Goal: Check status: Check status

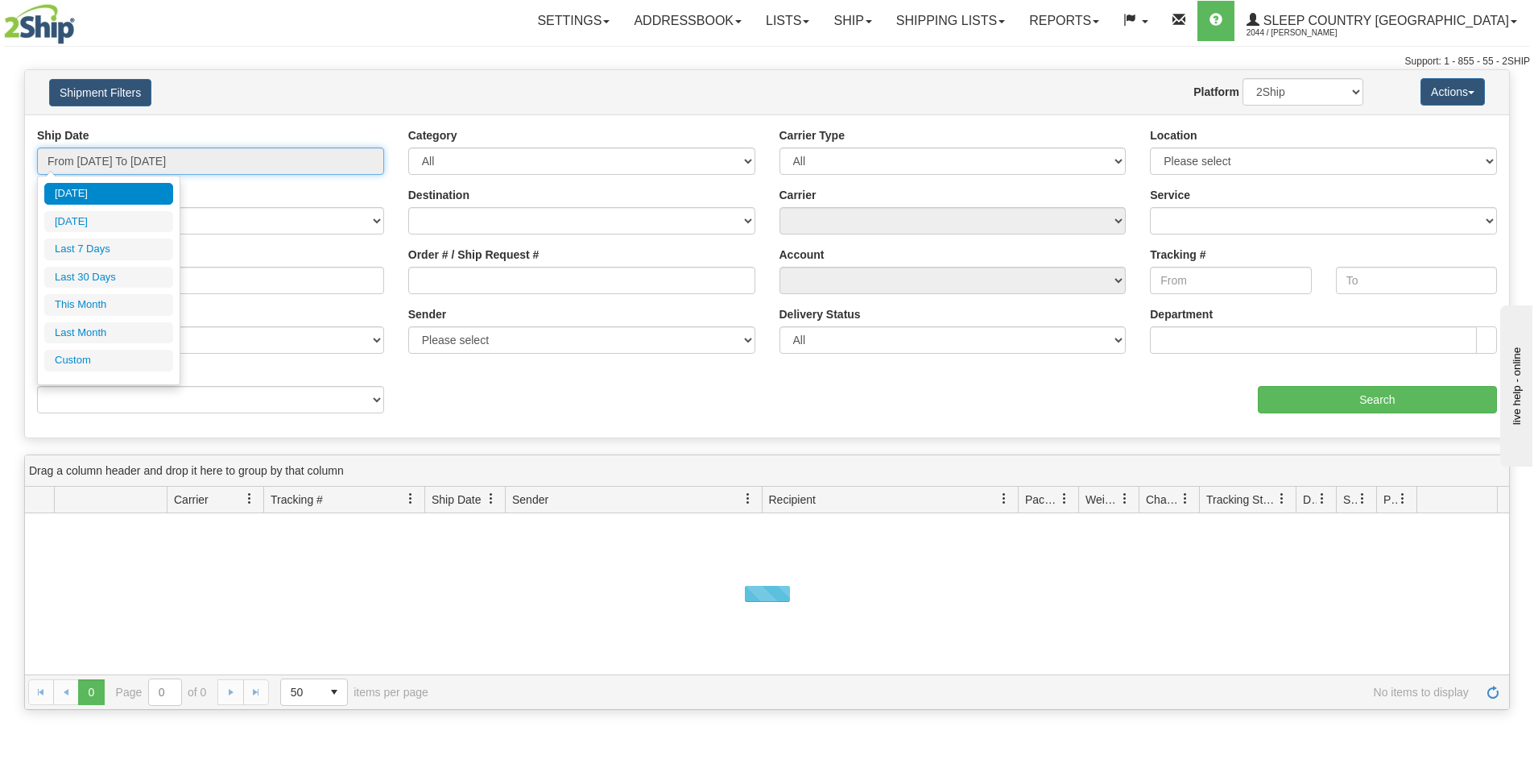
click at [272, 154] on input "From [DATE] To [DATE]" at bounding box center [210, 160] width 347 height 27
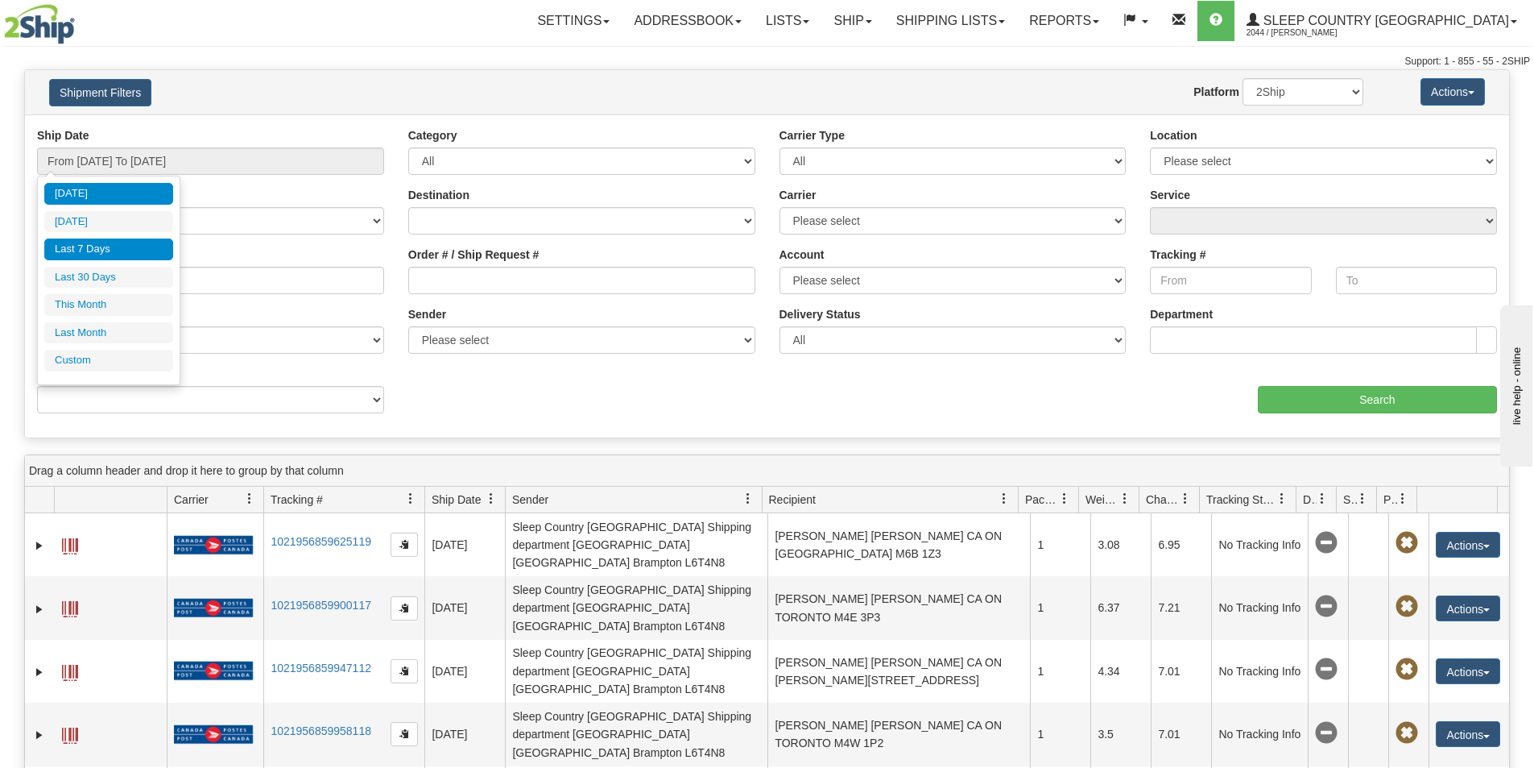
click at [111, 248] on li "Last 7 Days" at bounding box center [108, 249] width 129 height 22
type input "From [DATE] To [DATE]"
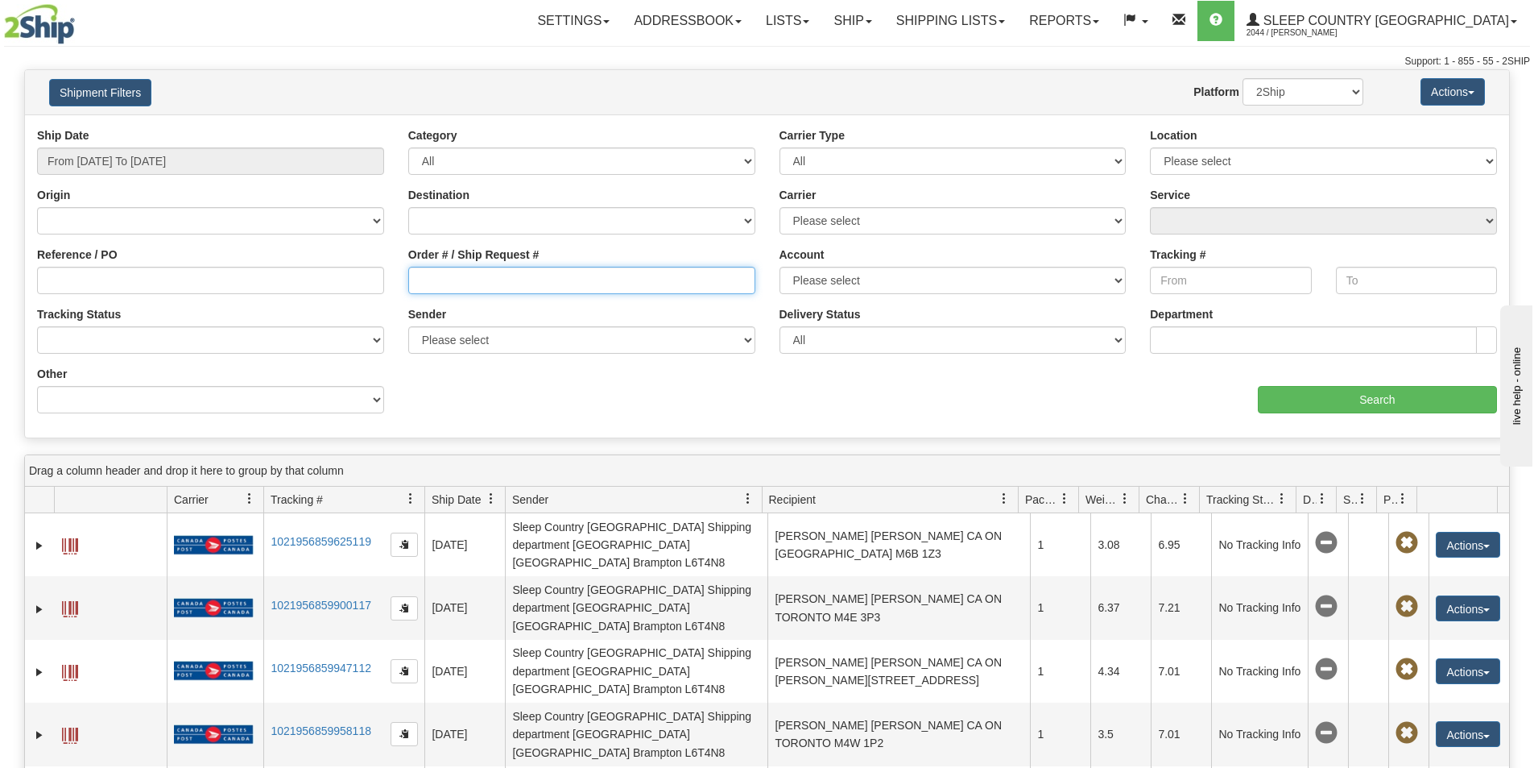
click at [420, 280] on input "Order # / Ship Request #" at bounding box center [581, 280] width 347 height 27
paste input "93I075450"
type input "93I075450"
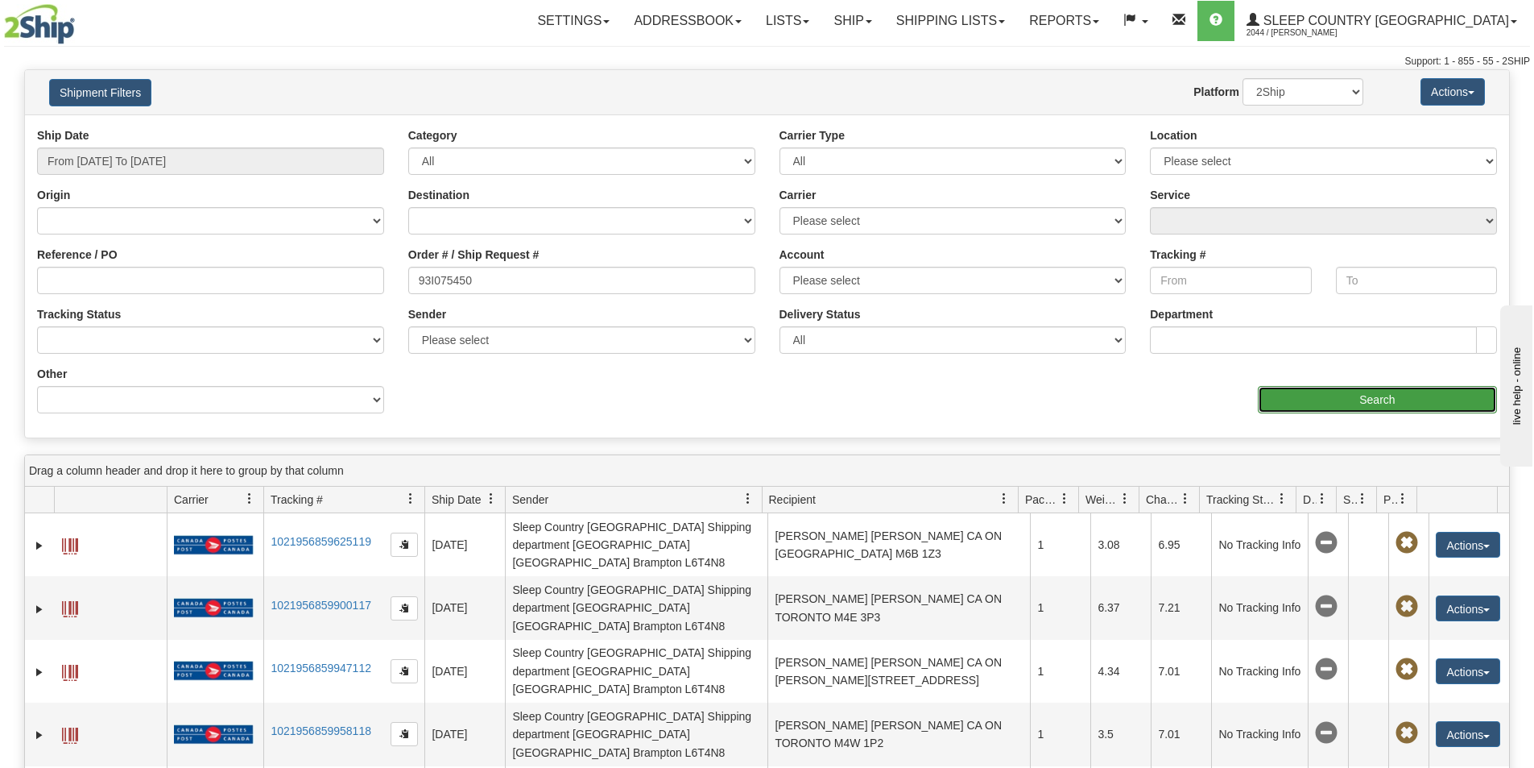
click at [1300, 394] on input "Search" at bounding box center [1377, 399] width 239 height 27
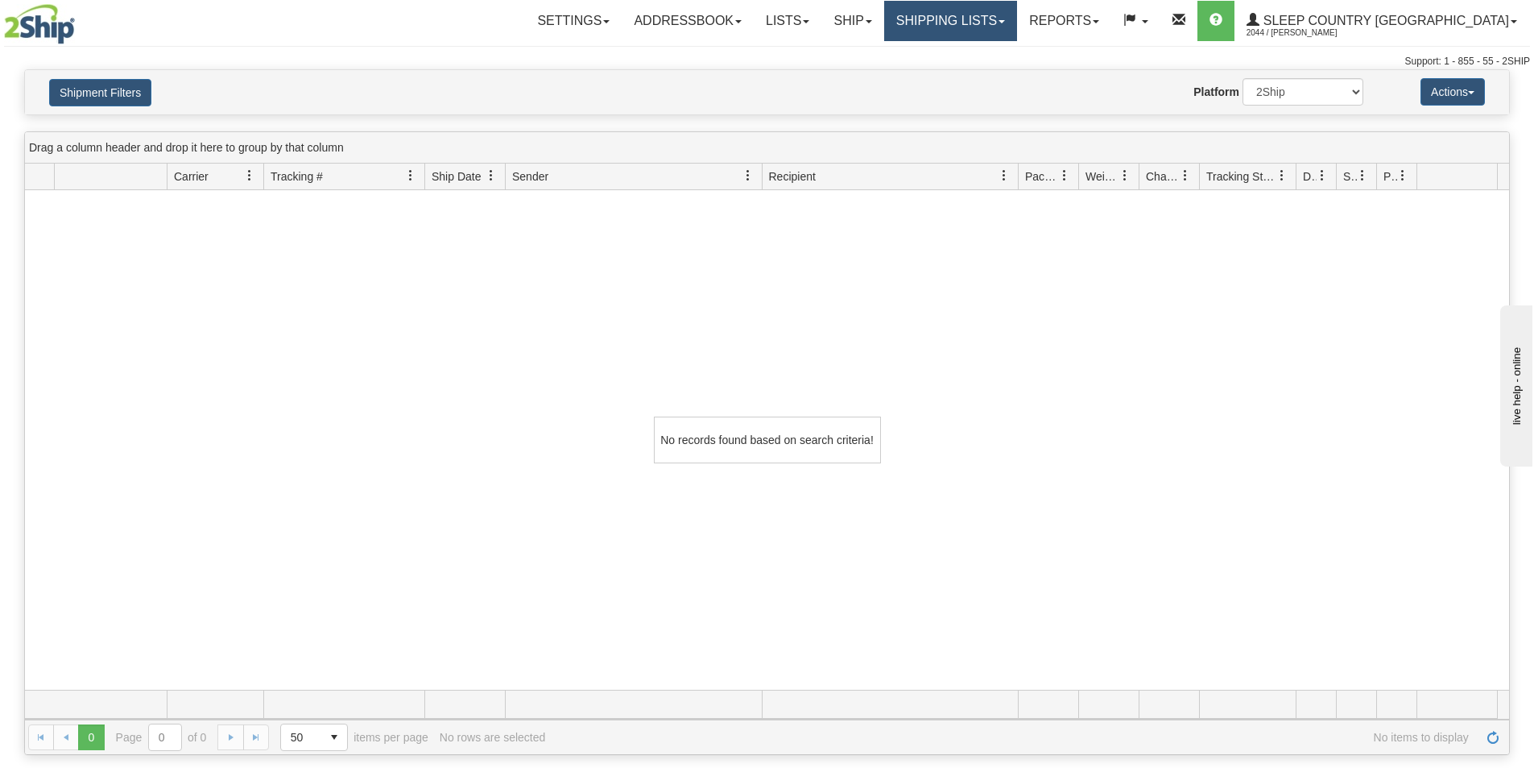
click at [1017, 23] on link "Shipping lists" at bounding box center [950, 21] width 133 height 40
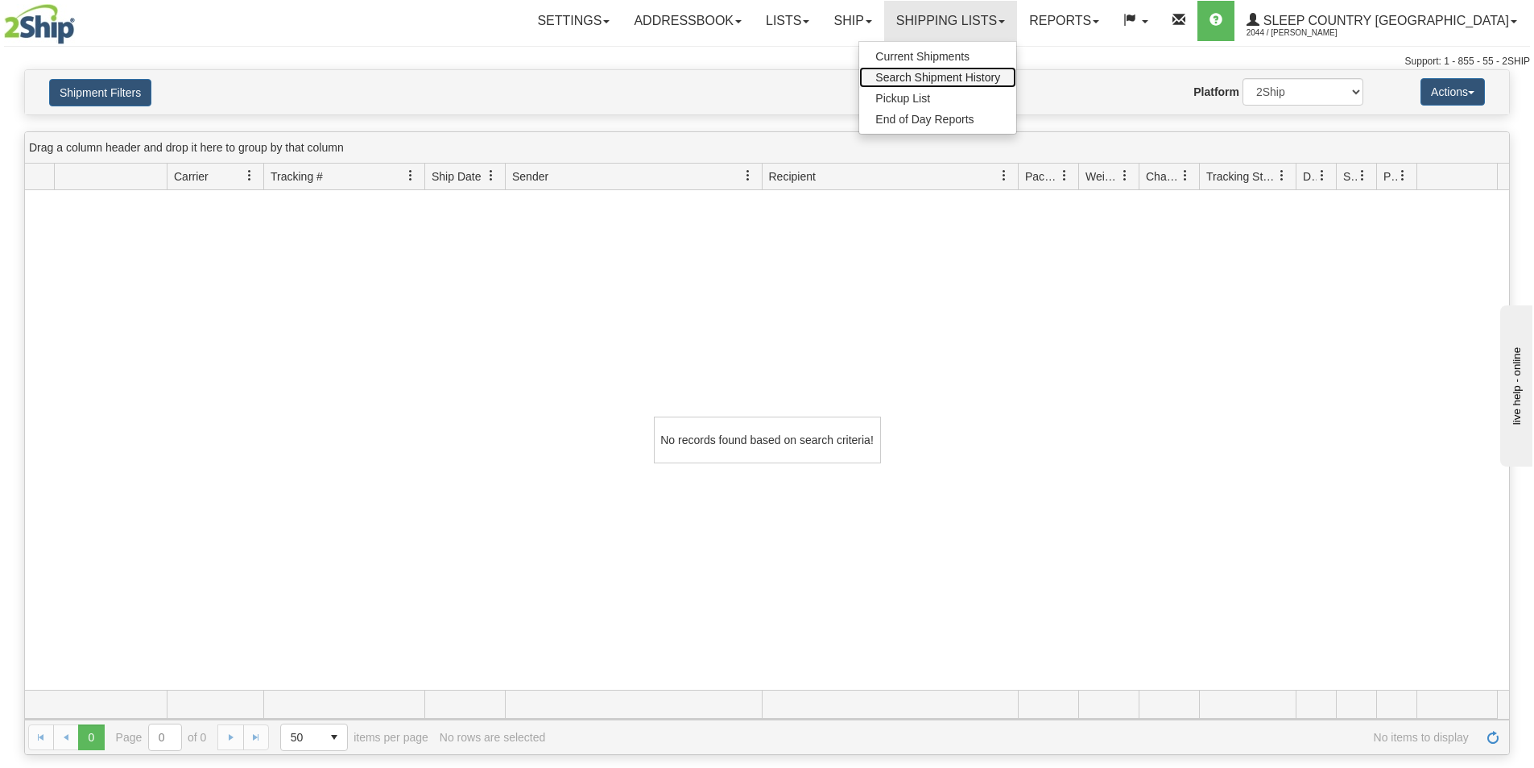
click at [1000, 78] on span "Search Shipment History" at bounding box center [937, 77] width 125 height 13
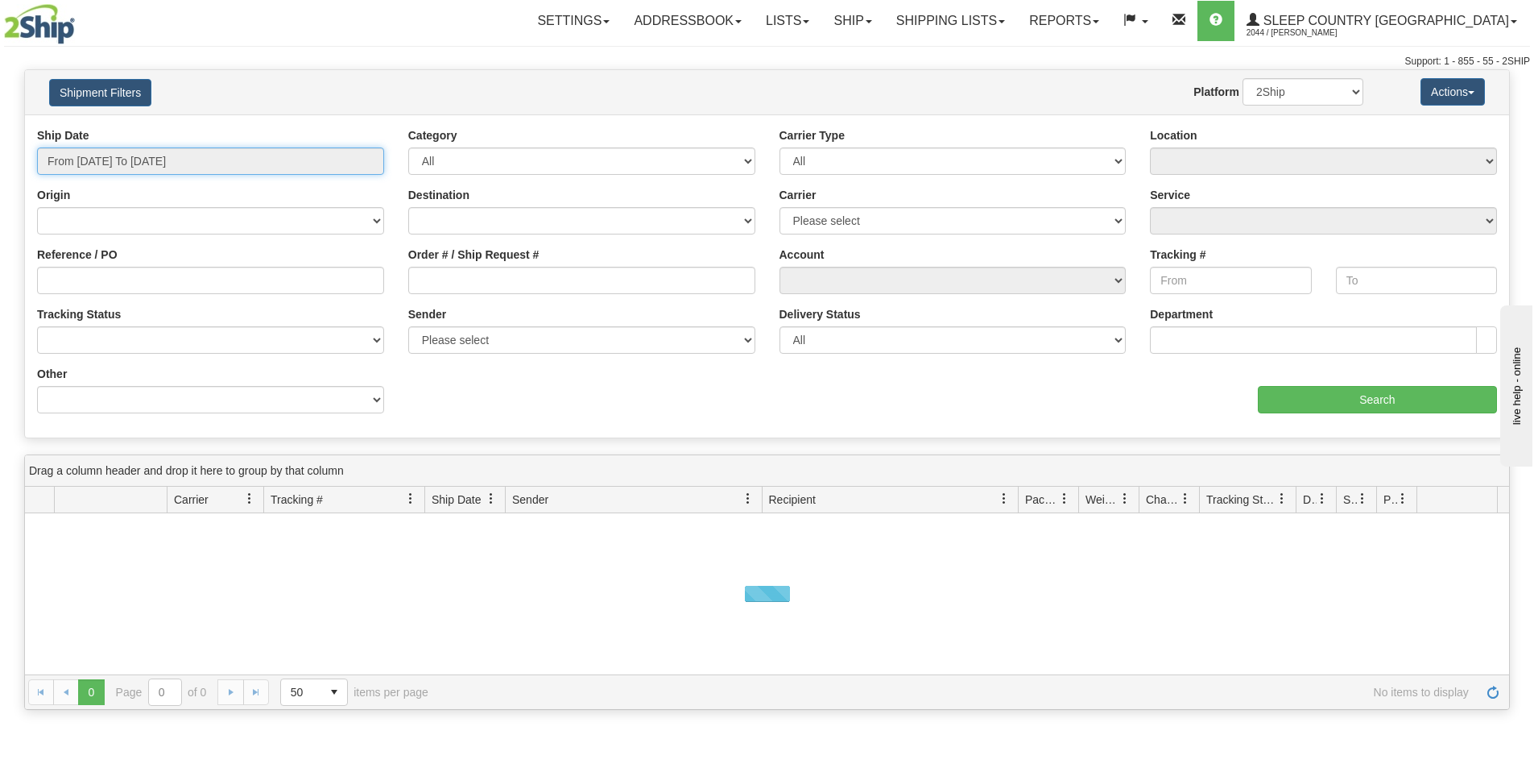
click at [168, 151] on input "From [DATE] To [DATE]" at bounding box center [210, 160] width 347 height 27
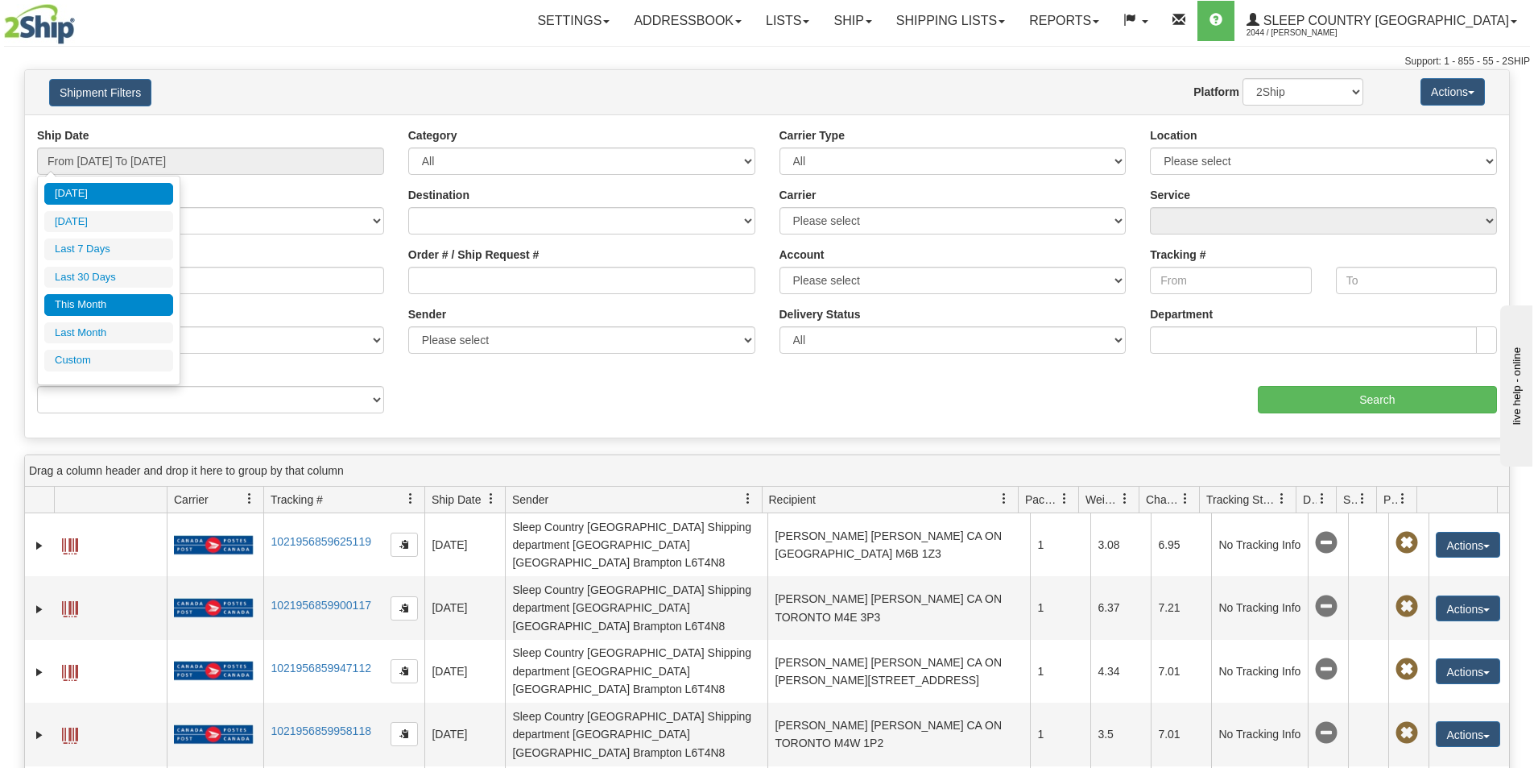
click at [91, 305] on li "This Month" at bounding box center [108, 305] width 129 height 22
type input "From [DATE] To [DATE]"
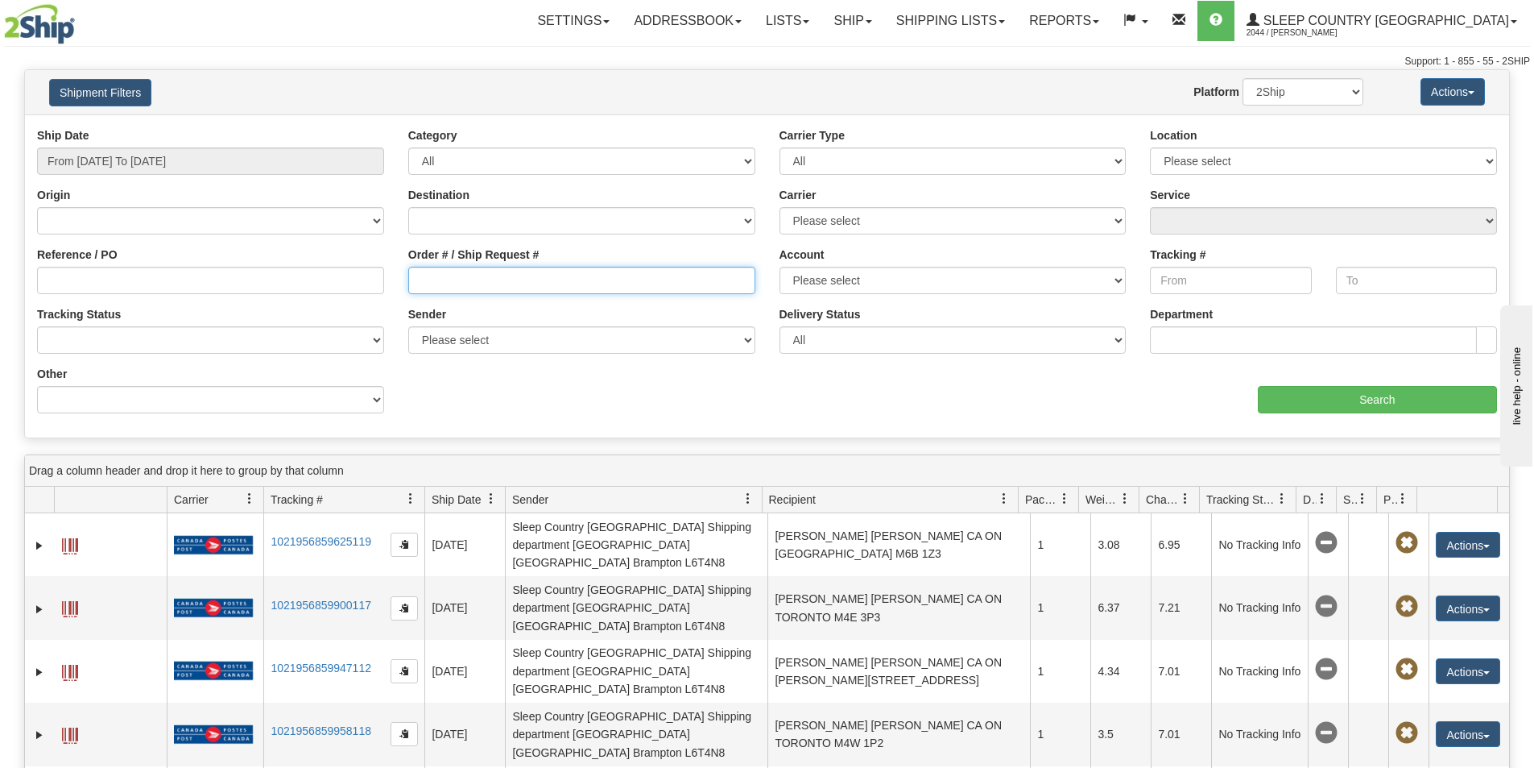
click at [418, 278] on input "Order # / Ship Request #" at bounding box center [581, 280] width 347 height 27
paste input "93I075450"
type input "93I075450"
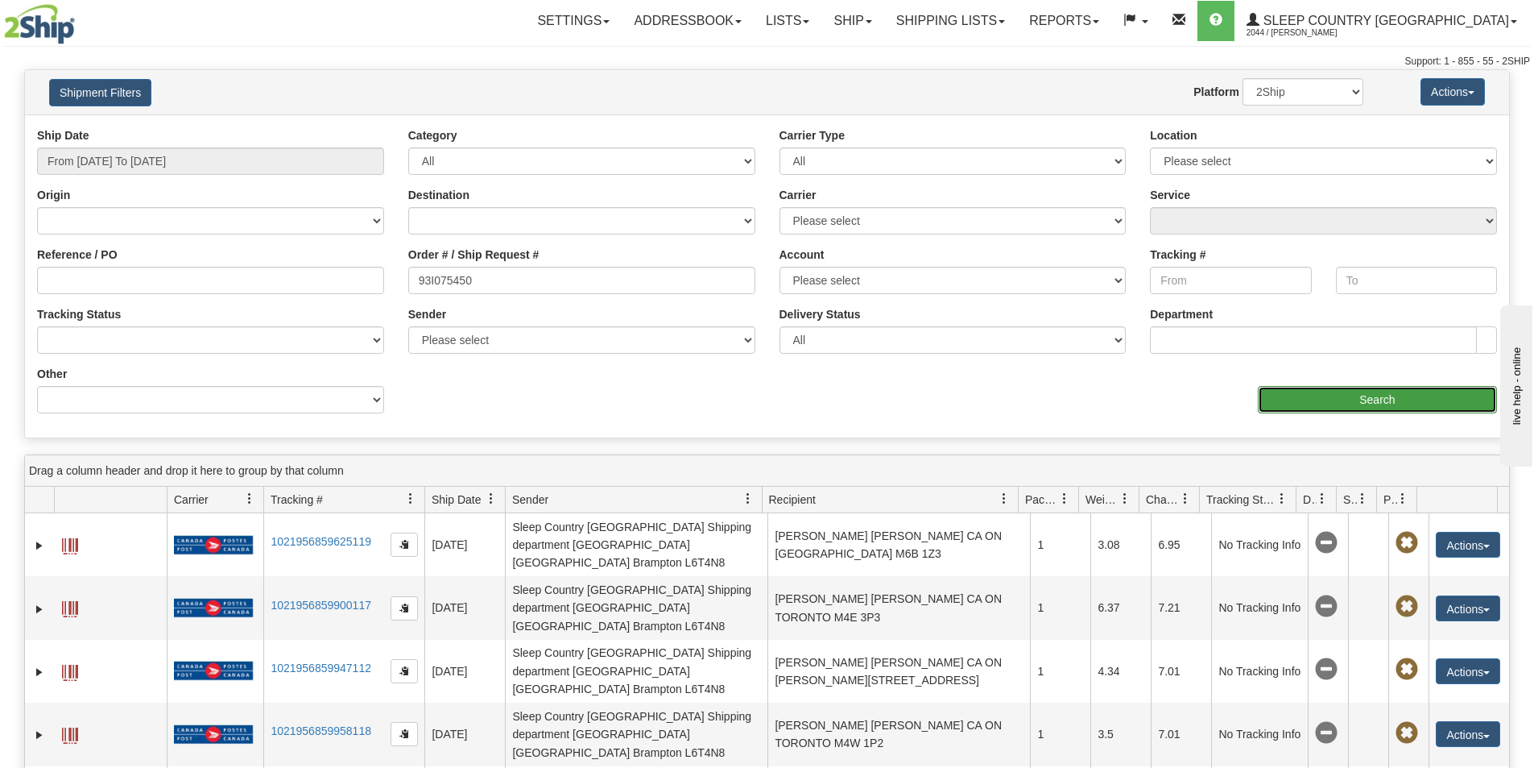
click at [1342, 401] on input "Search" at bounding box center [1377, 399] width 239 height 27
